Goal: Information Seeking & Learning: Learn about a topic

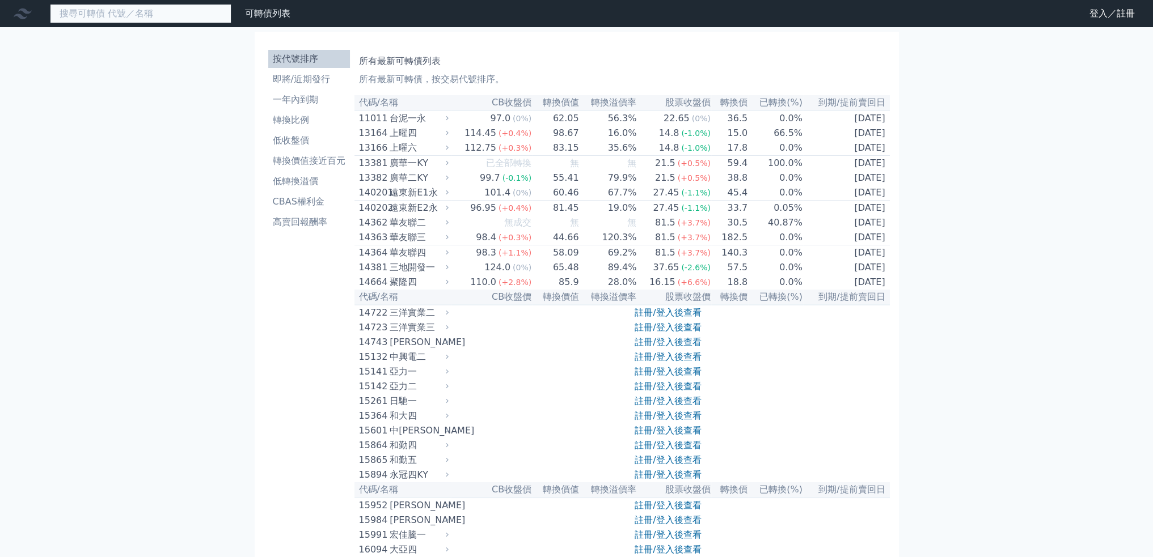
click at [156, 18] on input at bounding box center [140, 13] width 181 height 19
type input "6"
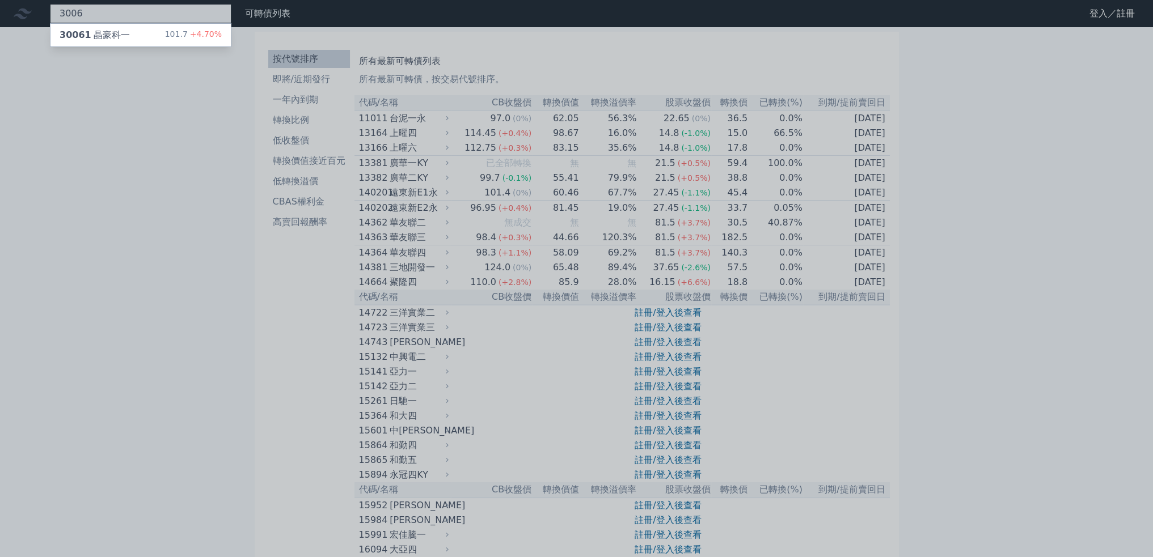
type input "3006"
click at [132, 30] on div "30061 晶豪科一 101.7 +4.70%" at bounding box center [140, 35] width 180 height 23
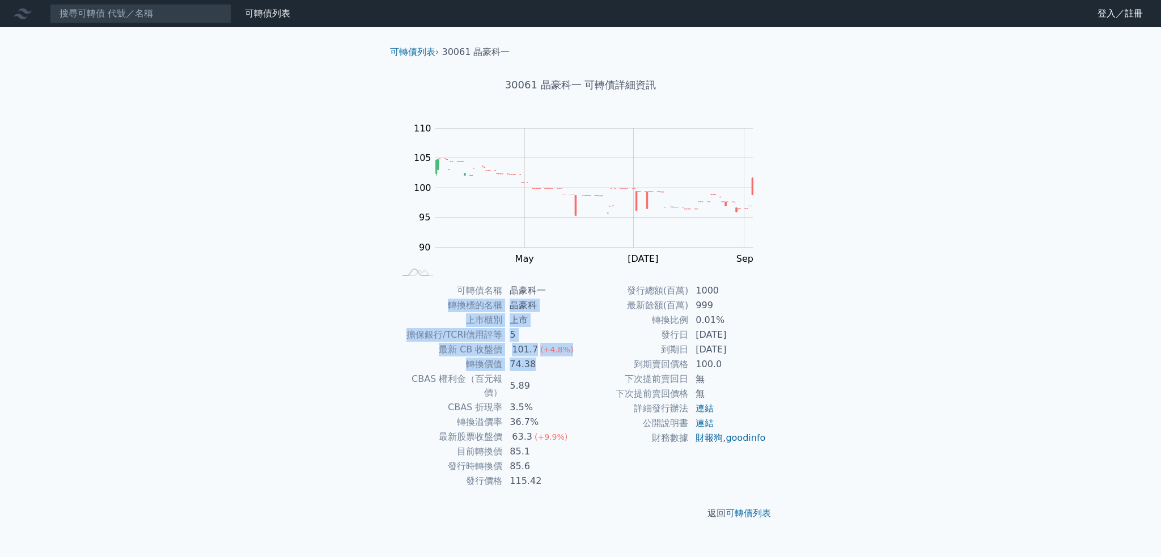
click at [571, 290] on tbody "可轉債名稱 晶豪科一 轉換標的名稱 晶豪科 上市櫃別 上市 擔保銀行/TCRI信用評等 5 最新 CB 收盤價 101.7 (+4.8%) 轉換價值 74.3…" at bounding box center [488, 385] width 186 height 205
click at [571, 290] on td "晶豪科一" at bounding box center [542, 290] width 78 height 15
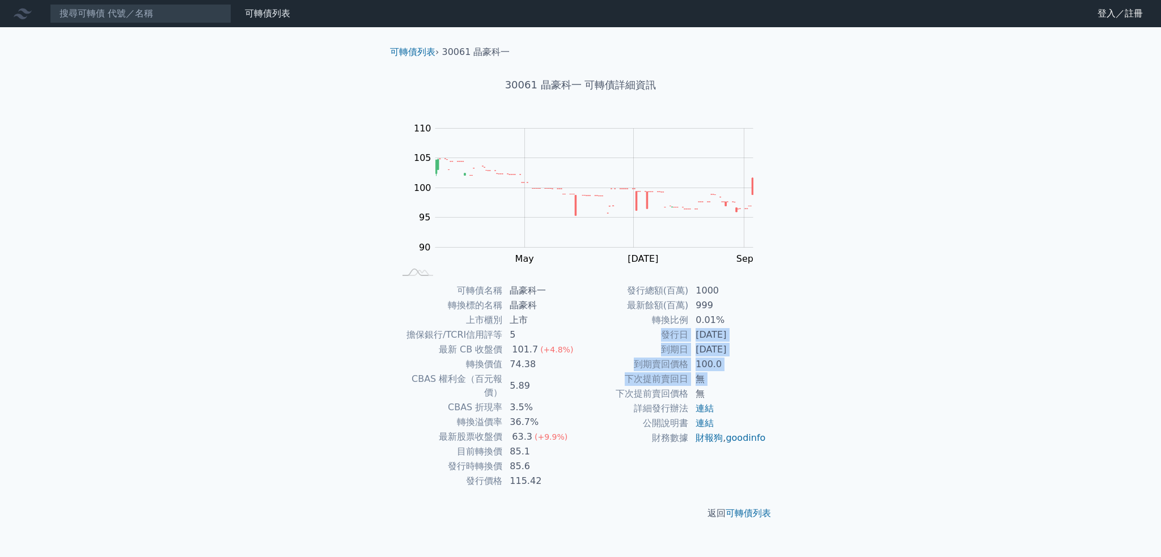
drag, startPoint x: 582, startPoint y: 336, endPoint x: 583, endPoint y: 389, distance: 53.9
click at [583, 389] on tbody "發行總額(百萬) 1000 最新餘額(百萬) 999 轉換比例 0.01% 發行日 [DATE] 到期日 [DATE] 到期賣回價格 100.0 下次提前賣回…" at bounding box center [674, 364] width 186 height 162
click at [583, 389] on td "下次提前賣回價格" at bounding box center [635, 394] width 108 height 15
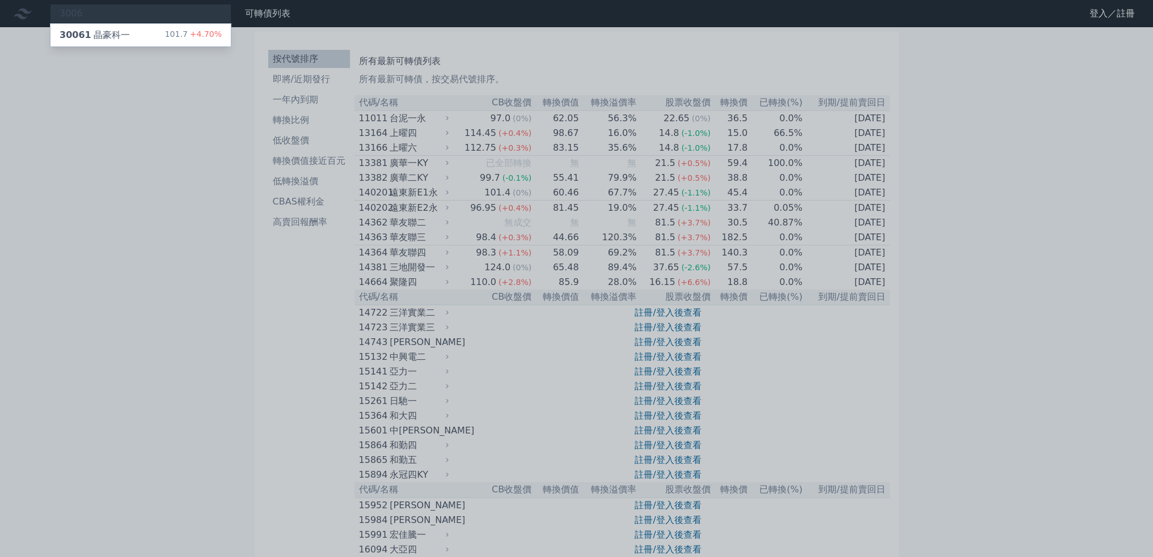
click at [264, 350] on div at bounding box center [576, 278] width 1153 height 557
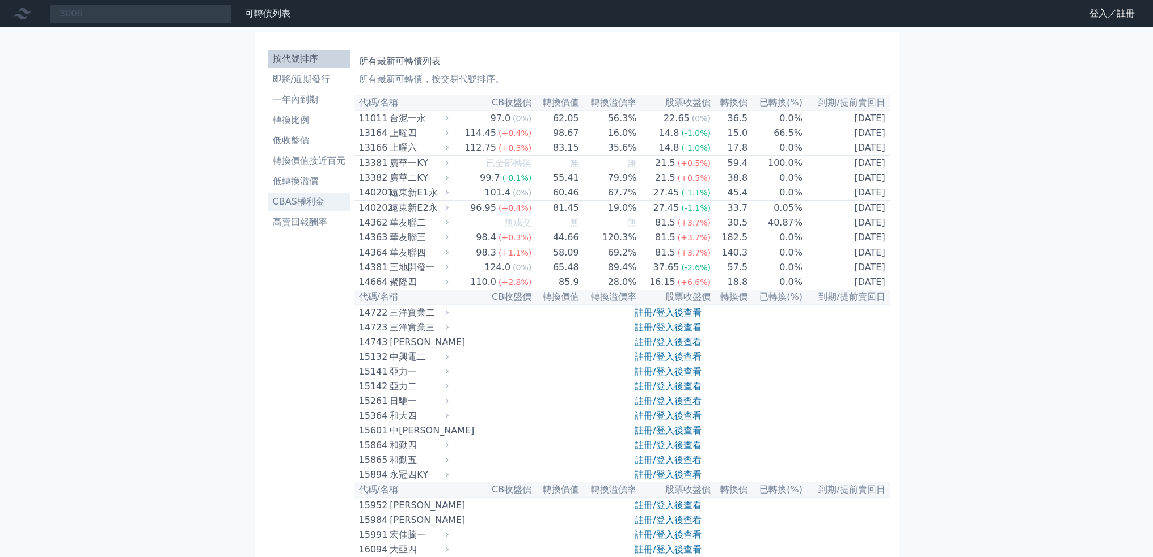
click at [329, 198] on li "CBAS權利金" at bounding box center [309, 202] width 82 height 14
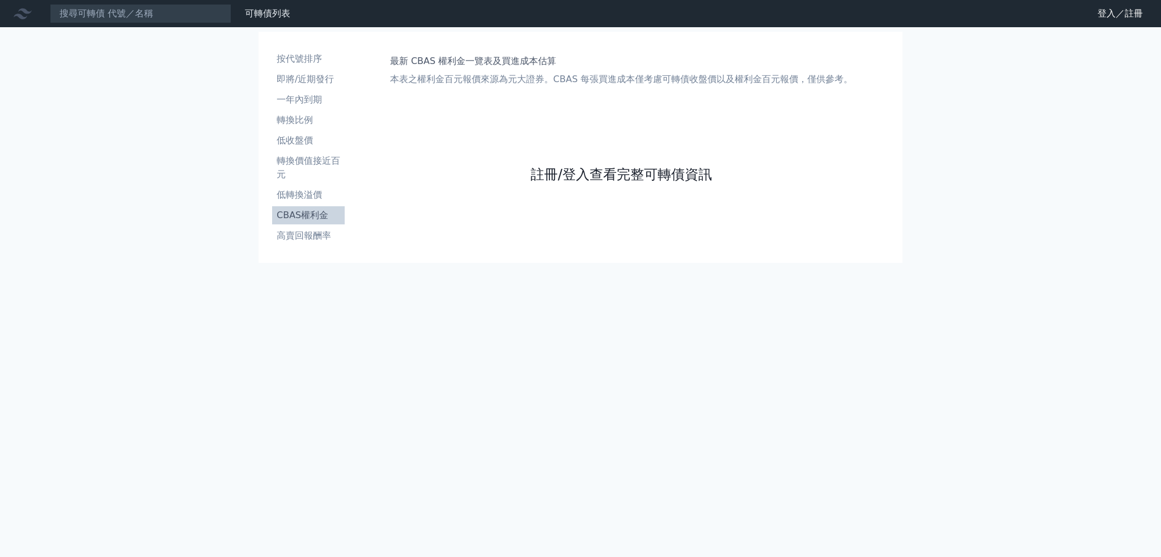
click at [656, 170] on link "註冊/登入查看完整可轉債資訊" at bounding box center [621, 175] width 181 height 18
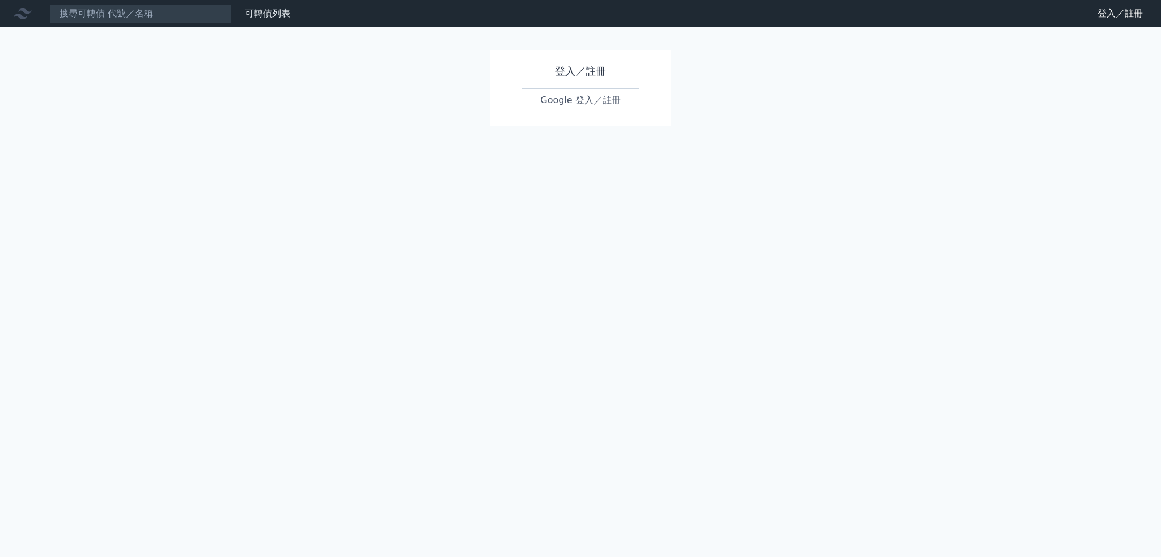
click at [601, 96] on link "Google 登入／註冊" at bounding box center [581, 100] width 118 height 24
click at [582, 100] on link "Google 登入／註冊" at bounding box center [581, 100] width 118 height 24
click at [36, 11] on div at bounding box center [25, 14] width 36 height 18
click at [29, 14] on icon at bounding box center [23, 14] width 18 height 18
click at [27, 12] on icon at bounding box center [23, 14] width 18 height 11
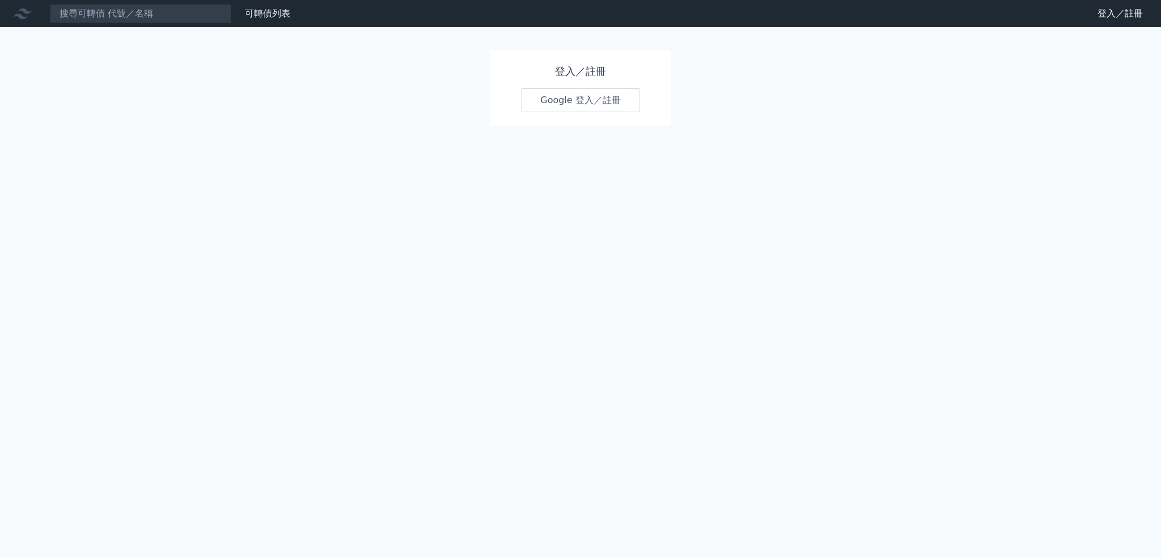
click at [256, 21] on div "可轉債列表 財務數據" at bounding box center [147, 13] width 295 height 19
click at [262, 15] on link "可轉債列表" at bounding box center [267, 13] width 45 height 11
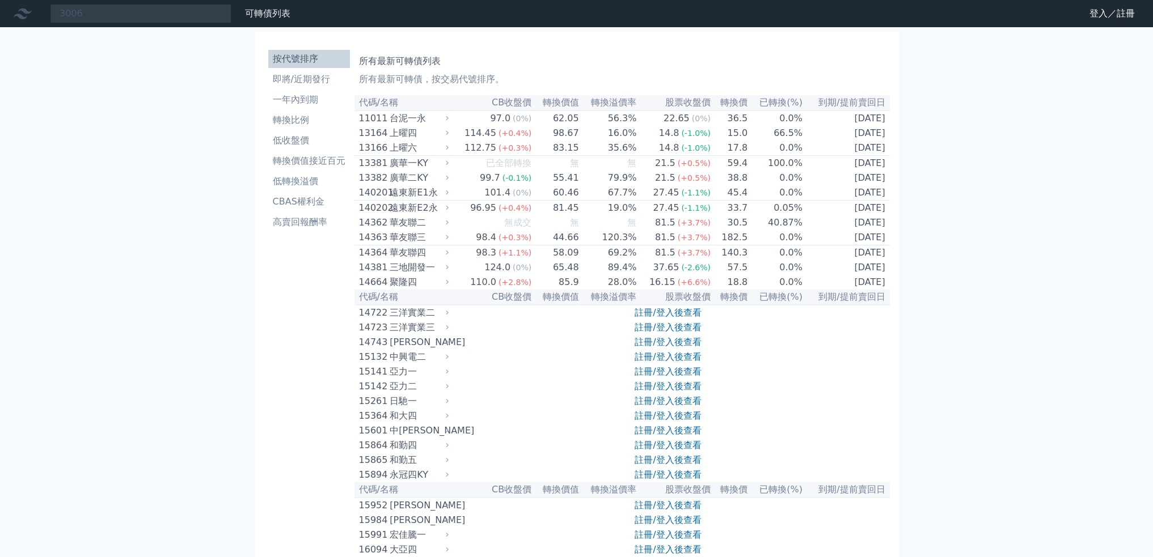
click at [0, 0] on link "財務數據" at bounding box center [0, 0] width 0 height 0
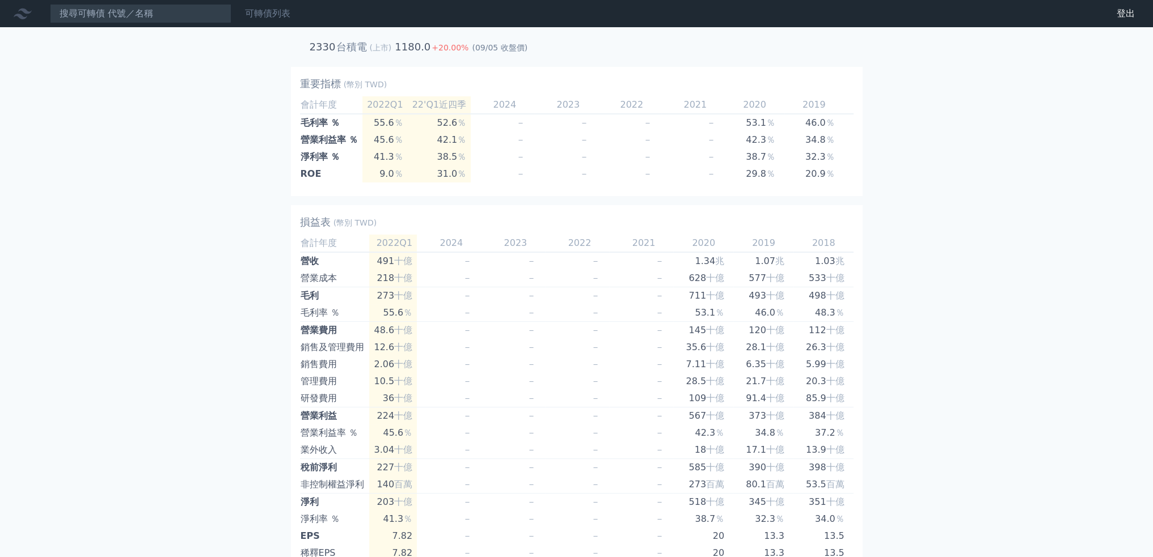
click at [283, 13] on link "可轉債列表" at bounding box center [267, 13] width 45 height 11
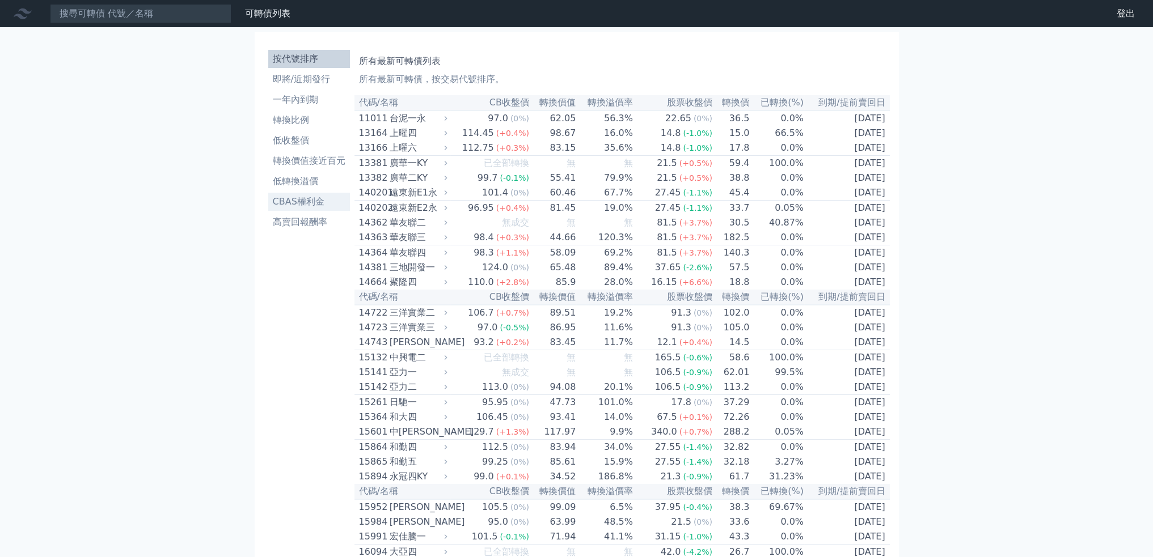
click at [321, 204] on li "CBAS權利金" at bounding box center [309, 202] width 82 height 14
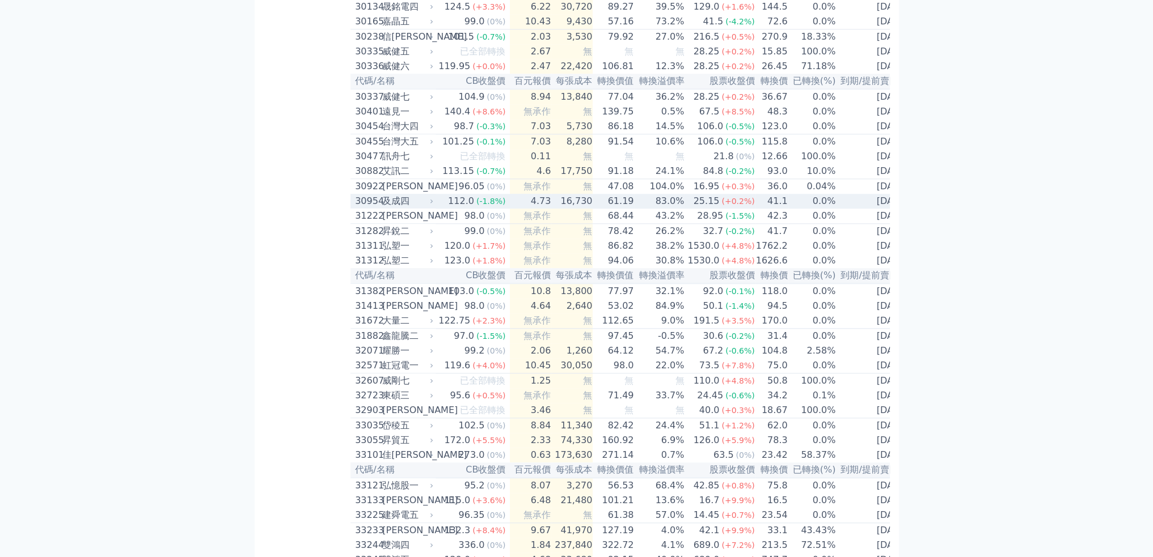
scroll to position [1531, 0]
